Goal: Information Seeking & Learning: Find specific fact

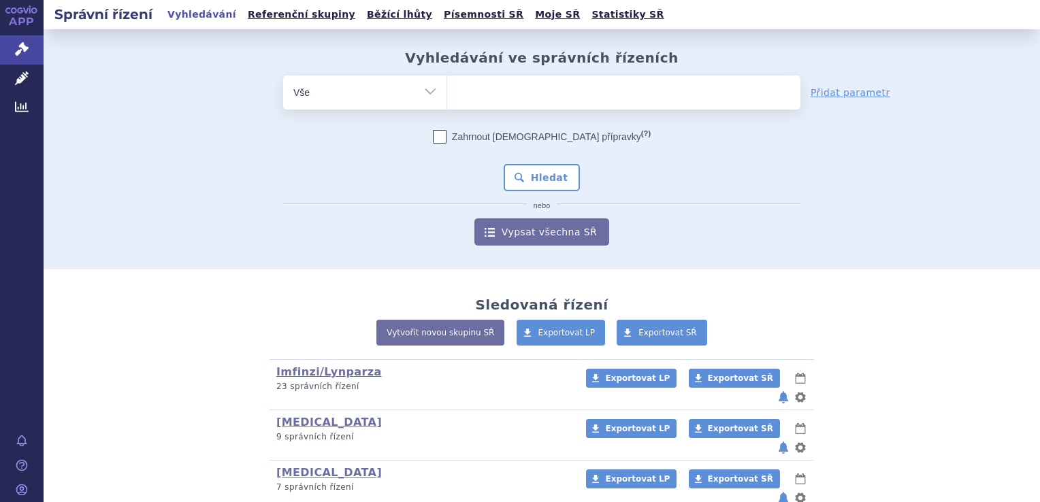
click at [591, 90] on ul at bounding box center [623, 90] width 353 height 29
click at [447, 90] on select at bounding box center [447, 92] width 1 height 34
type input "ad"
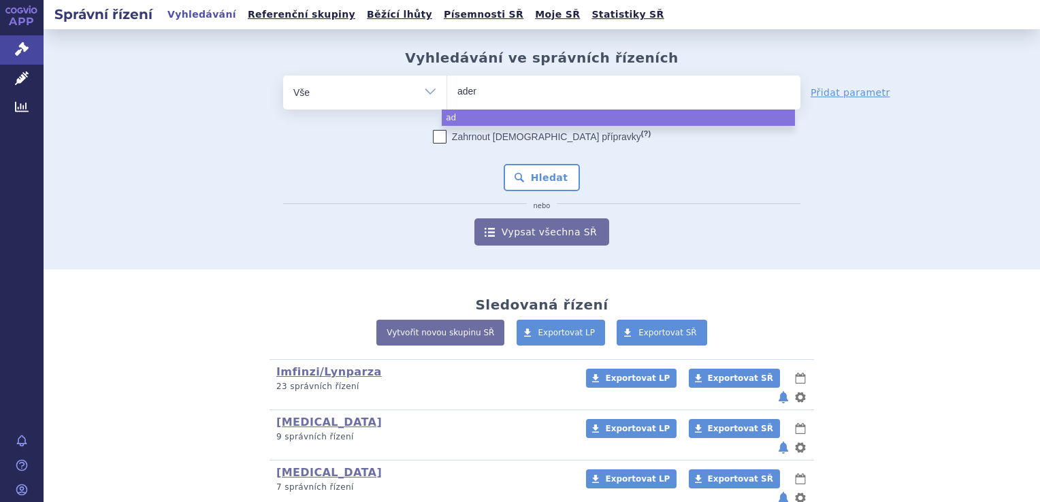
type input "ademp"
type input "[MEDICAL_DATA]"
select select "[MEDICAL_DATA]"
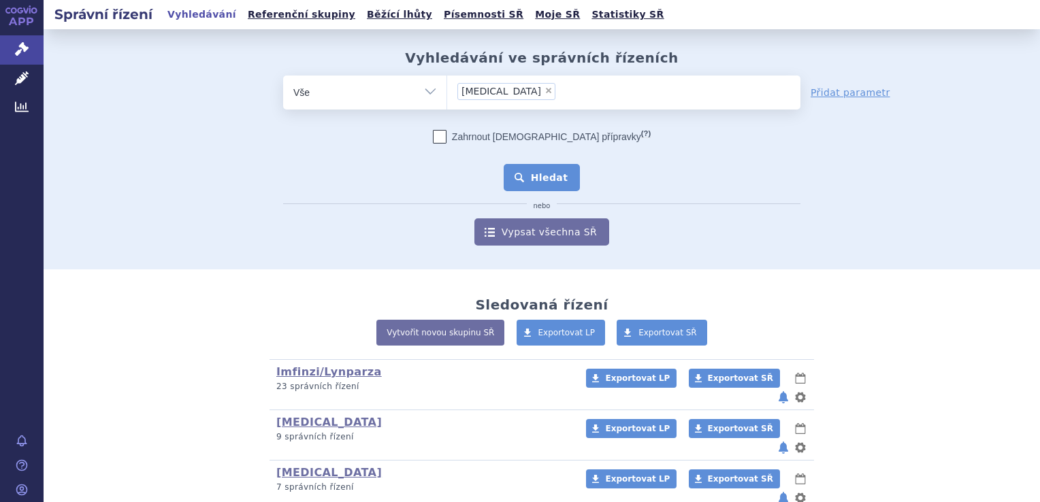
click at [553, 175] on button "Hledat" at bounding box center [542, 177] width 77 height 27
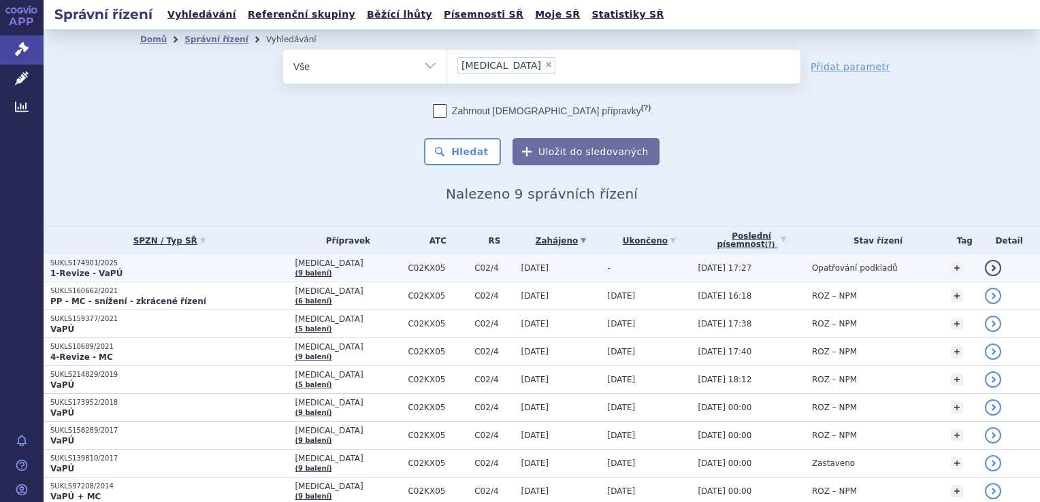
click at [408, 270] on span "C02KX05" at bounding box center [438, 268] width 60 height 10
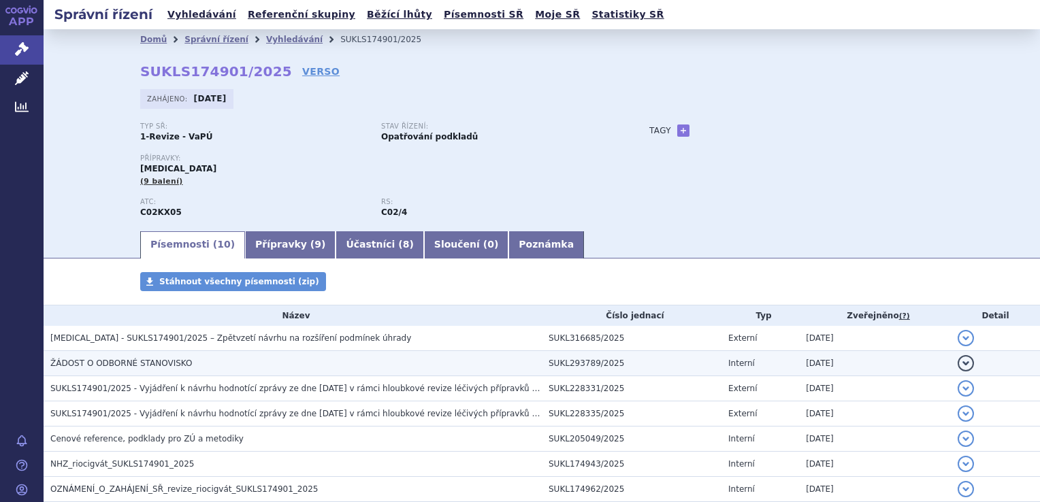
click at [308, 363] on h3 "ŽÁDOST O ODBORNÉ STANOVISKO" at bounding box center [295, 364] width 491 height 14
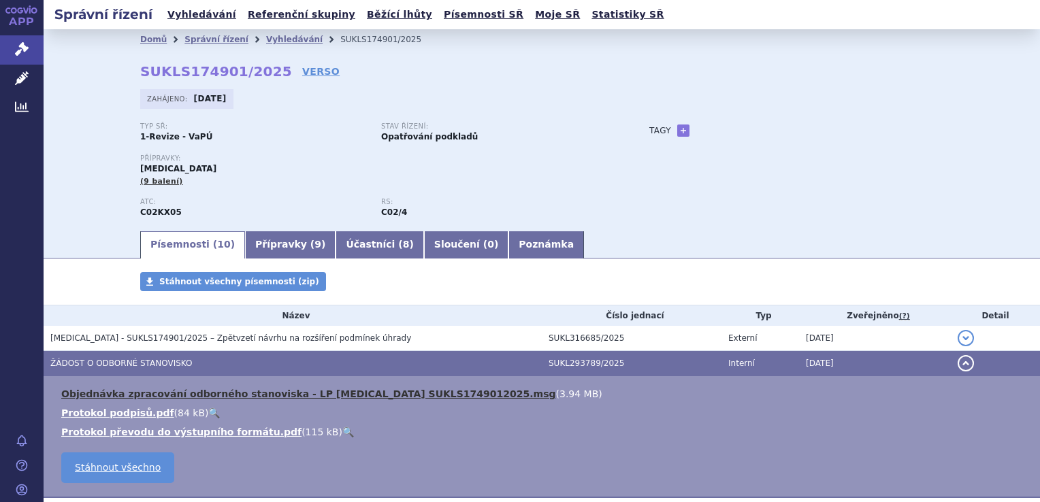
click at [423, 395] on link "Objednávka zpracování odborného stanoviska - LP ADEMPAS SUKLS1749012025.msg" at bounding box center [308, 394] width 495 height 11
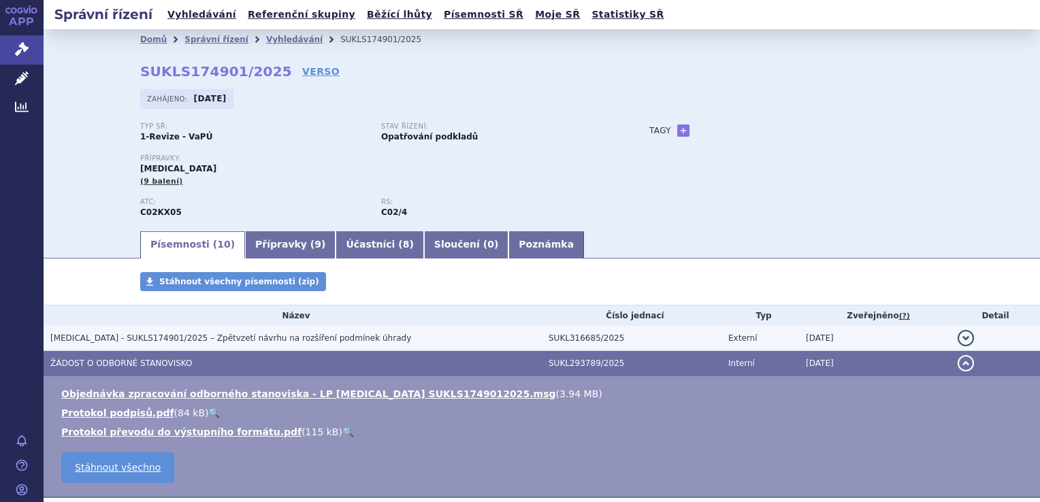
click at [226, 336] on span "Adempas - SUKLS174901/2025 – Zpětvzetí návrhu na rozšíření podmínek úhrady" at bounding box center [230, 339] width 361 height 10
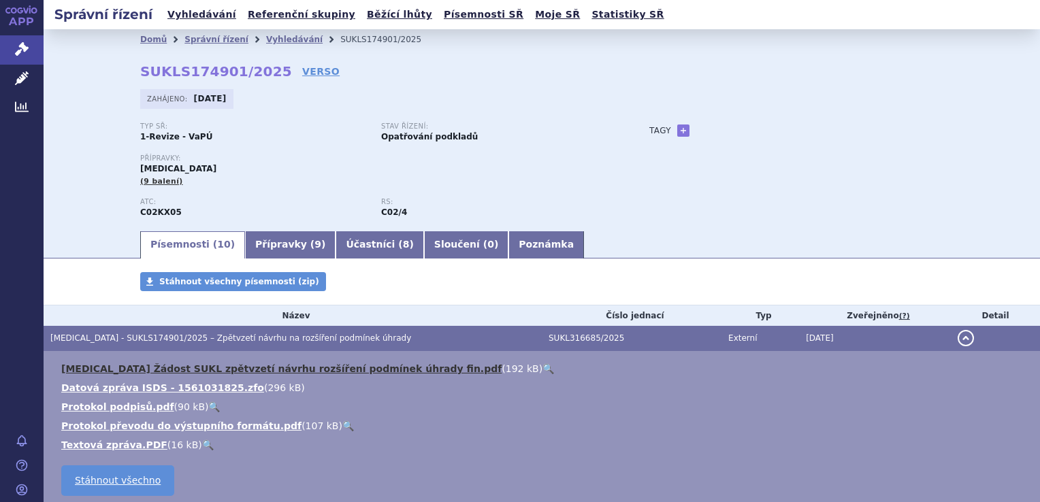
click at [201, 366] on link "ADEMPAS Žádost SUKL zpětvzetí návrhu rozšíření podmínek úhrady fin.pdf" at bounding box center [281, 368] width 440 height 11
